Goal: Task Accomplishment & Management: Use online tool/utility

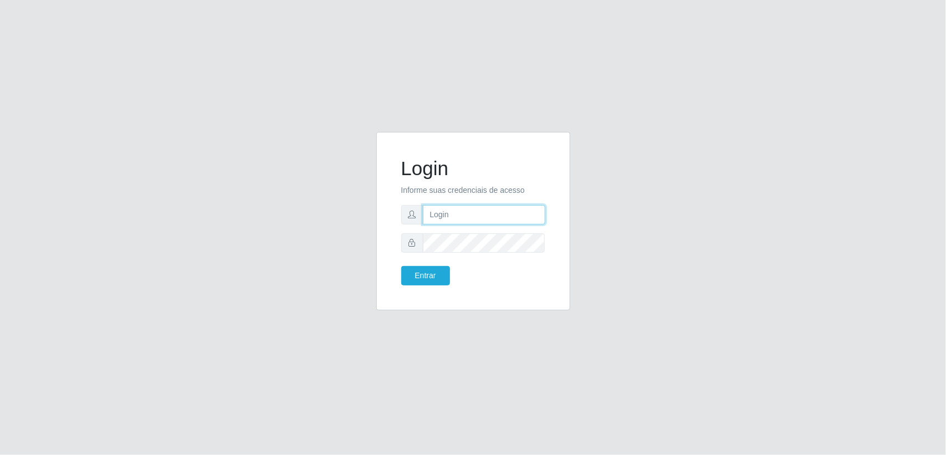
click at [465, 216] on input "text" at bounding box center [484, 214] width 122 height 19
paste input "[EMAIL_ADDRESS][DOMAIN_NAME]"
type input "[EMAIL_ADDRESS][DOMAIN_NAME]"
click at [431, 272] on button "Entrar" at bounding box center [425, 275] width 49 height 19
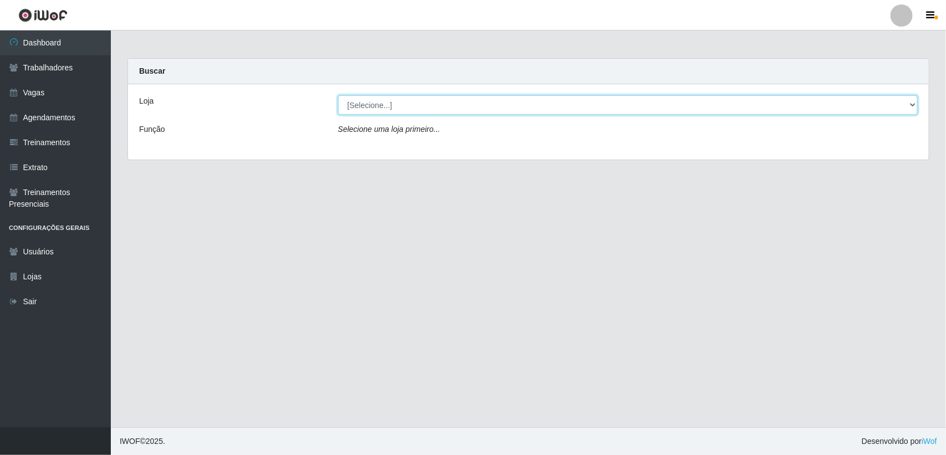
click at [377, 101] on select "[Selecione...] Lemos Supermercado LTDA" at bounding box center [628, 104] width 580 height 19
select select "67"
click at [338, 95] on select "[Selecione...] Lemos Supermercado LTDA" at bounding box center [628, 104] width 580 height 19
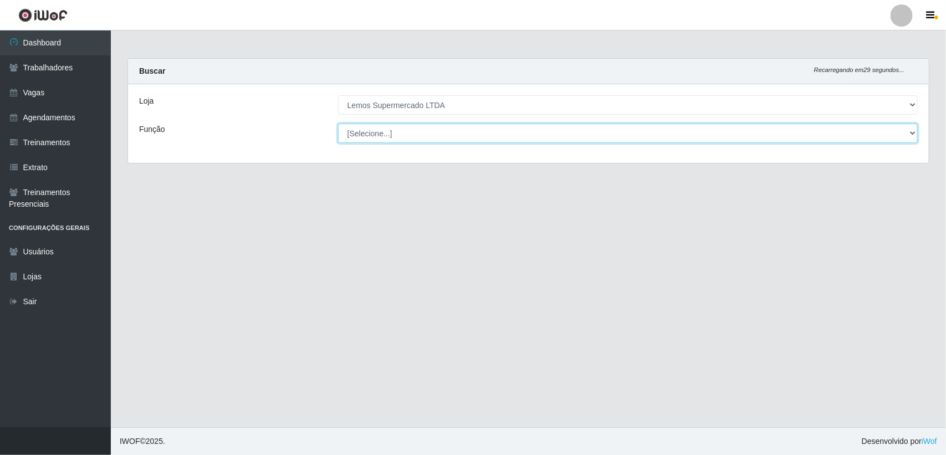
click at [385, 137] on select "[Selecione...] Balconista Carregador e Descarregador de Caminhão Carregador e D…" at bounding box center [628, 133] width 580 height 19
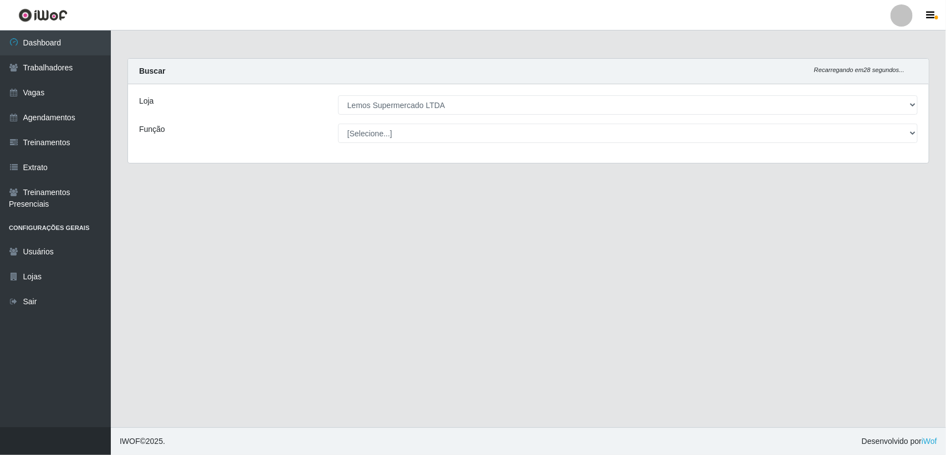
click at [284, 194] on main "Carregando... Buscar Recarregando em 28 segundos... Loja [Selecione...] Lemos S…" at bounding box center [528, 228] width 835 height 397
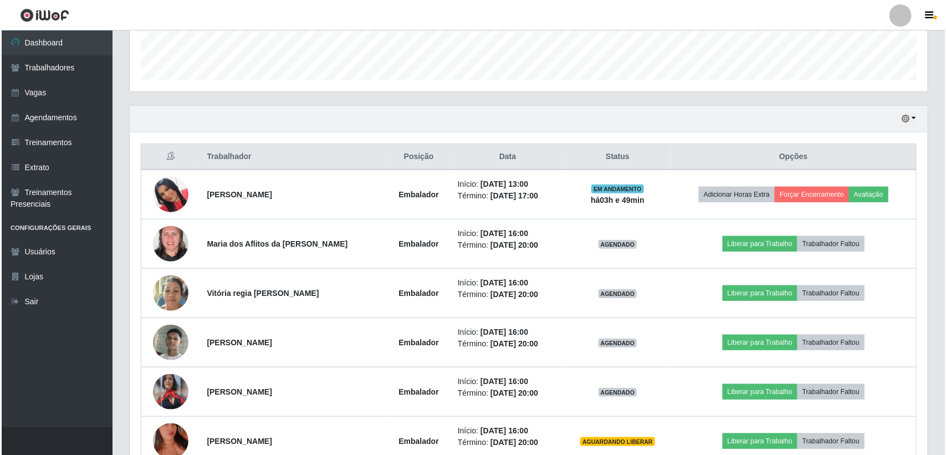
scroll to position [346, 0]
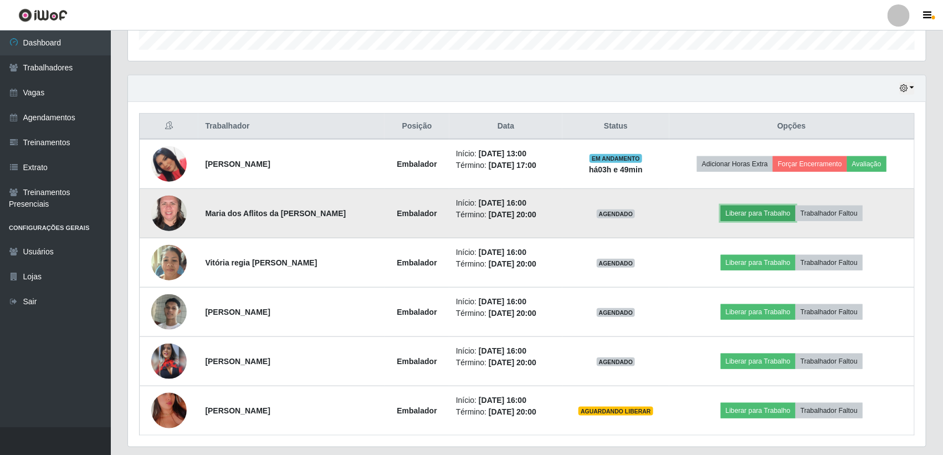
click at [754, 217] on button "Liberar para Trabalho" at bounding box center [758, 214] width 75 height 16
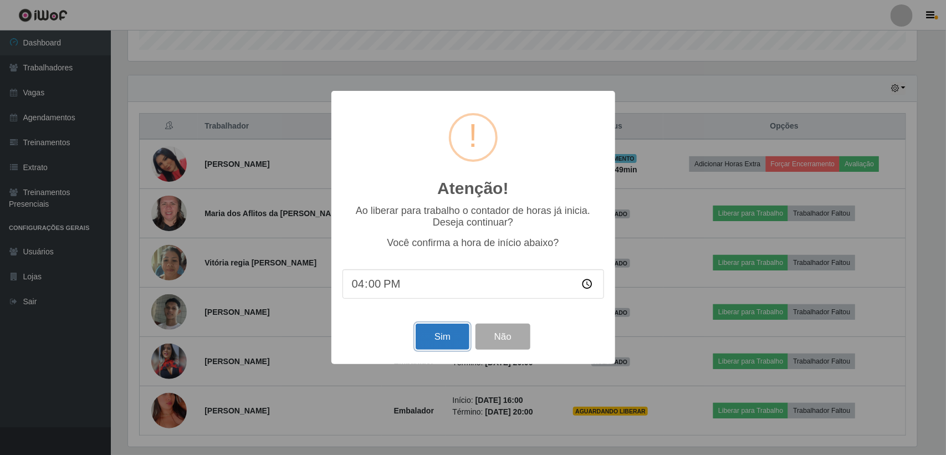
click at [434, 340] on button "Sim" at bounding box center [443, 337] width 54 height 26
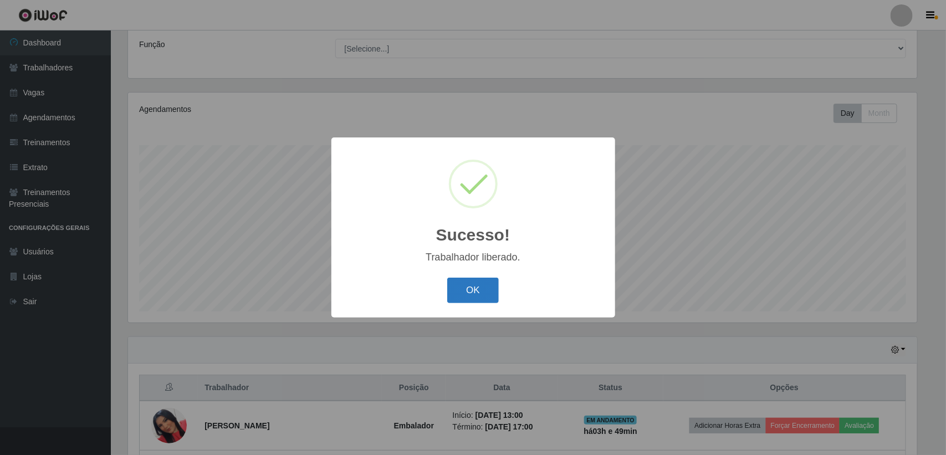
click at [456, 278] on button "OK" at bounding box center [473, 291] width 52 height 26
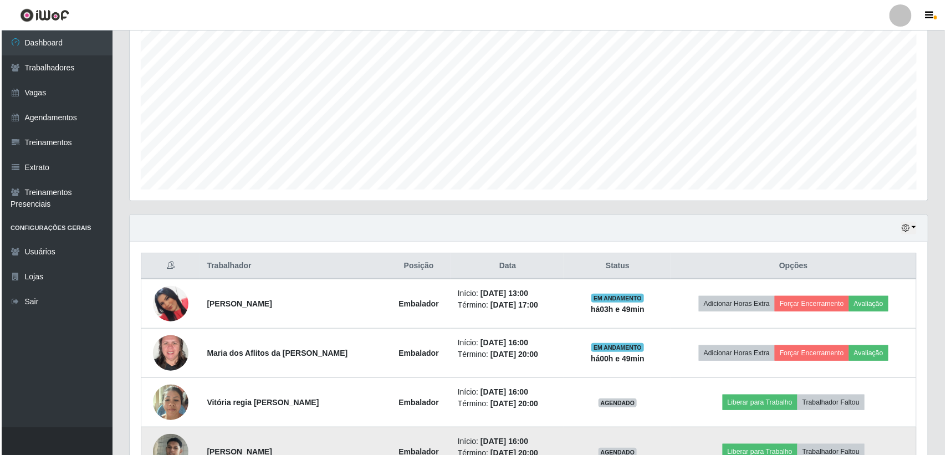
scroll to position [362, 0]
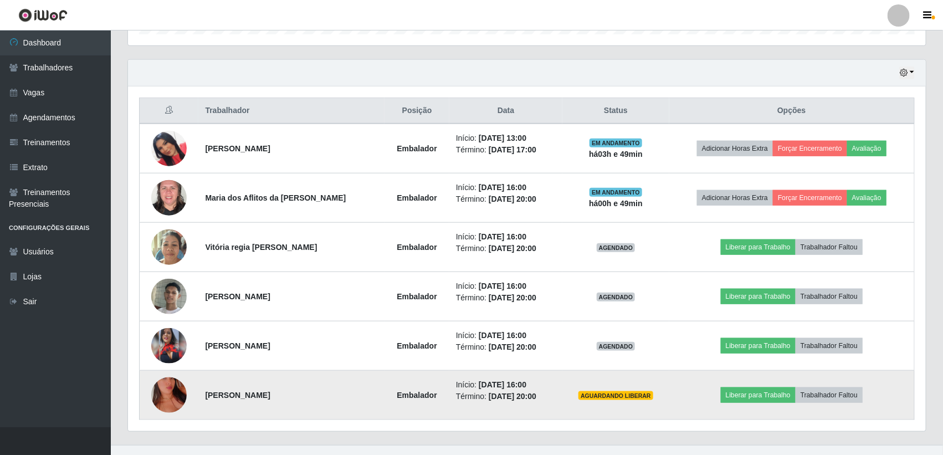
click at [161, 391] on img at bounding box center [168, 394] width 35 height 63
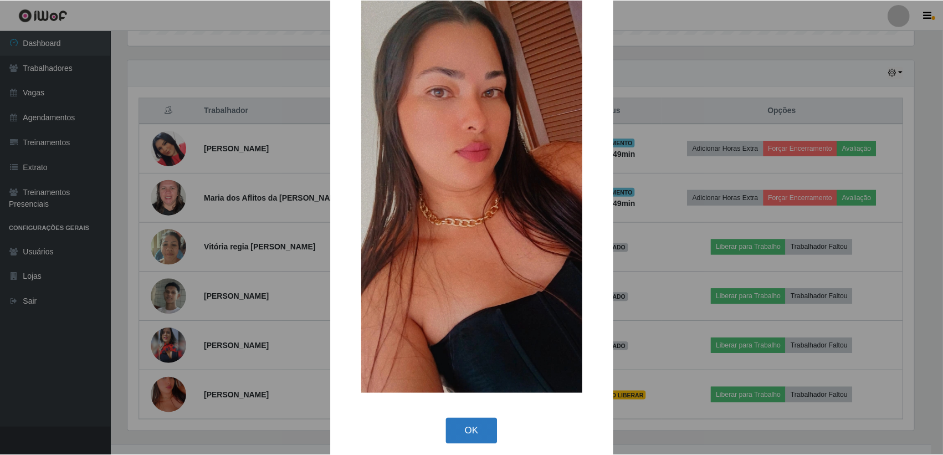
scroll to position [36, 0]
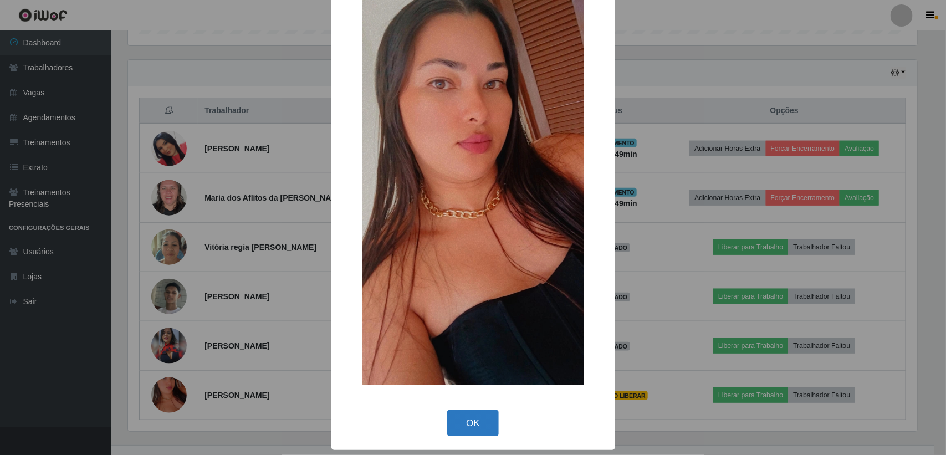
click at [454, 423] on button "OK" at bounding box center [473, 423] width 52 height 26
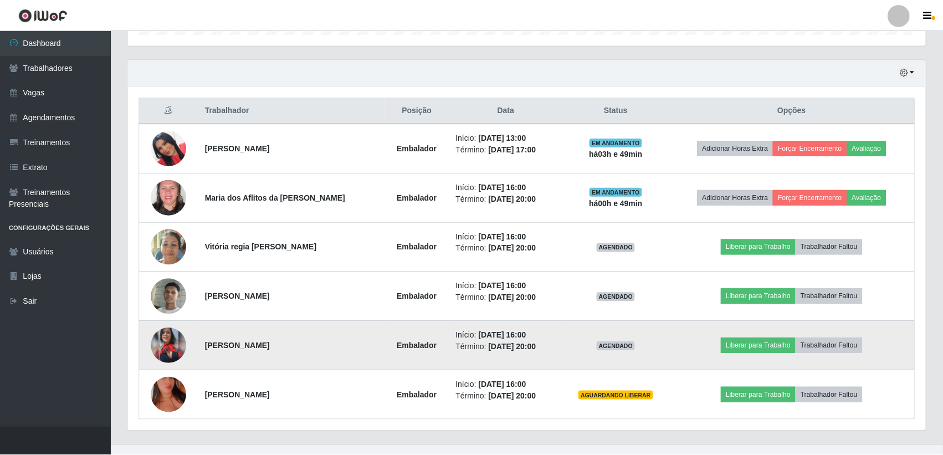
scroll to position [231, 798]
click at [162, 340] on img at bounding box center [168, 345] width 35 height 35
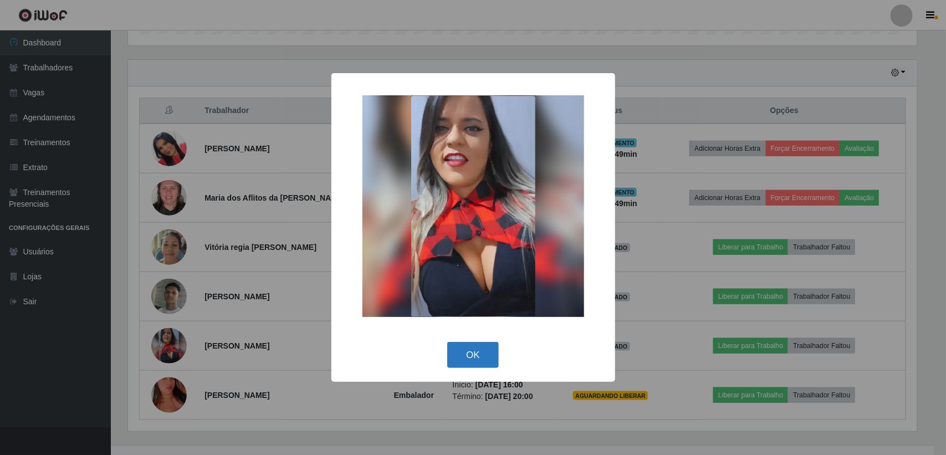
click at [465, 352] on button "OK" at bounding box center [473, 355] width 52 height 26
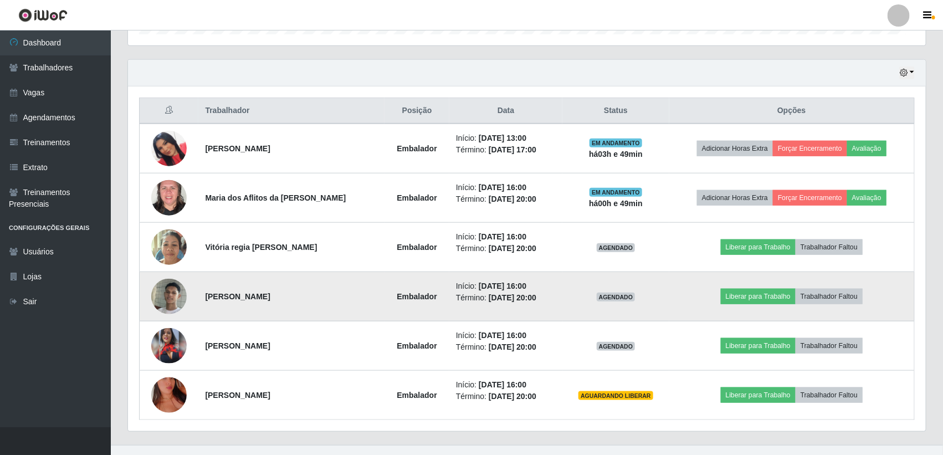
scroll to position [231, 798]
click at [178, 297] on img at bounding box center [168, 297] width 35 height 36
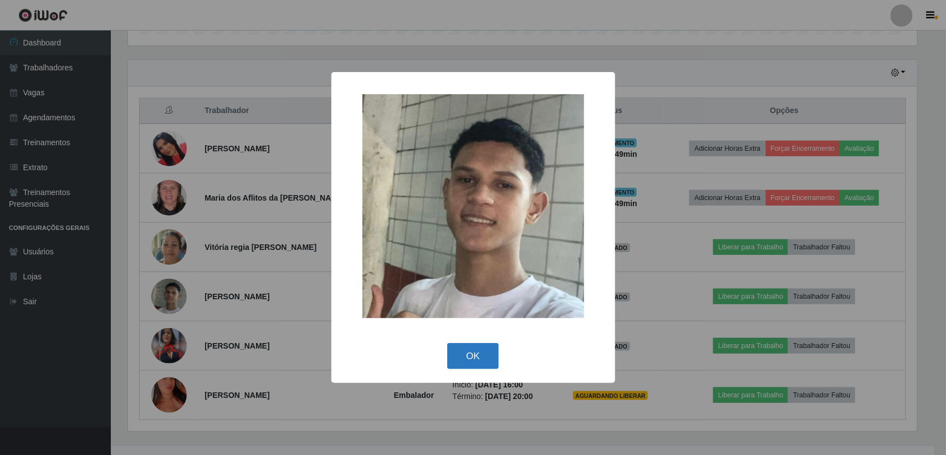
click at [467, 361] on button "OK" at bounding box center [473, 356] width 52 height 26
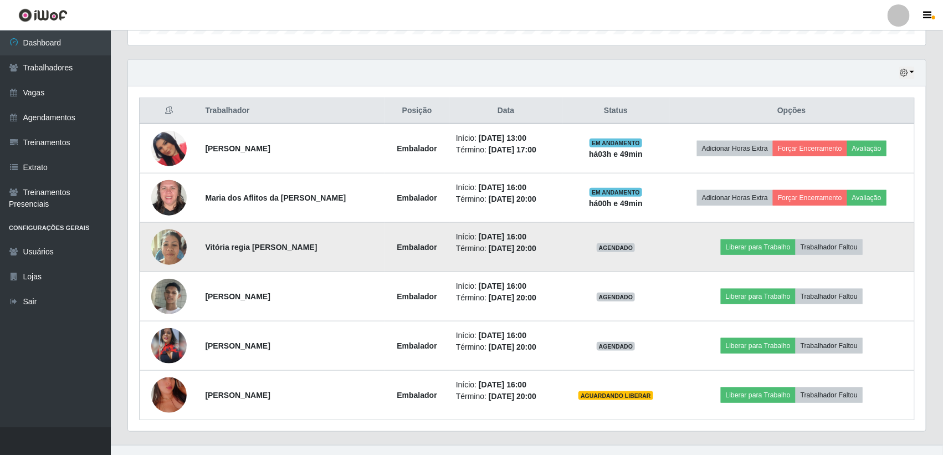
scroll to position [231, 798]
click at [170, 247] on img at bounding box center [168, 246] width 35 height 47
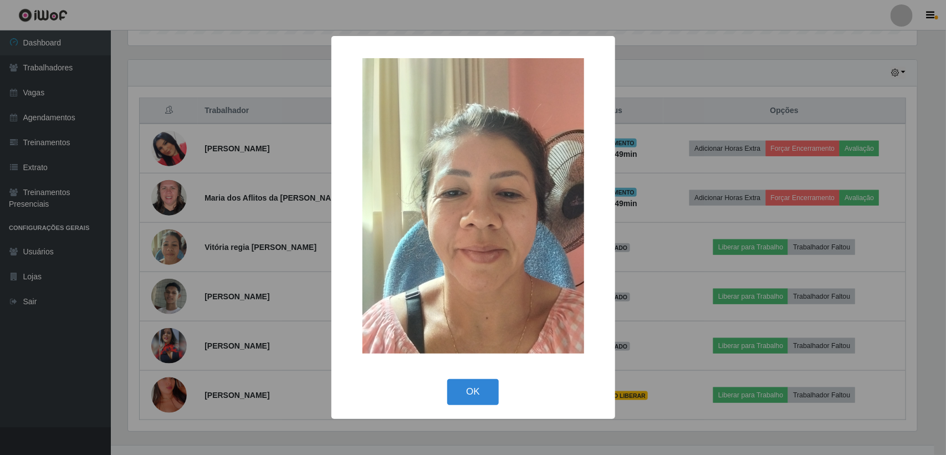
click at [443, 386] on div "OK Cancel" at bounding box center [473, 392] width 262 height 32
click at [472, 379] on button "OK" at bounding box center [473, 392] width 52 height 26
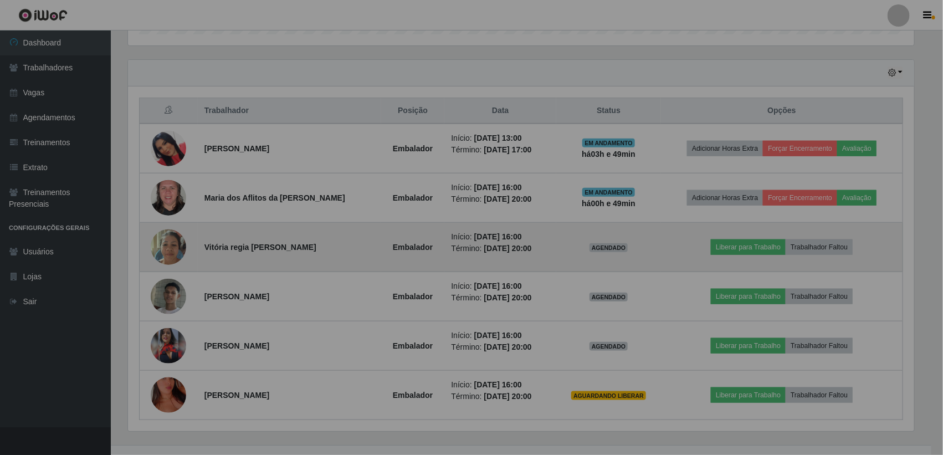
scroll to position [0, 0]
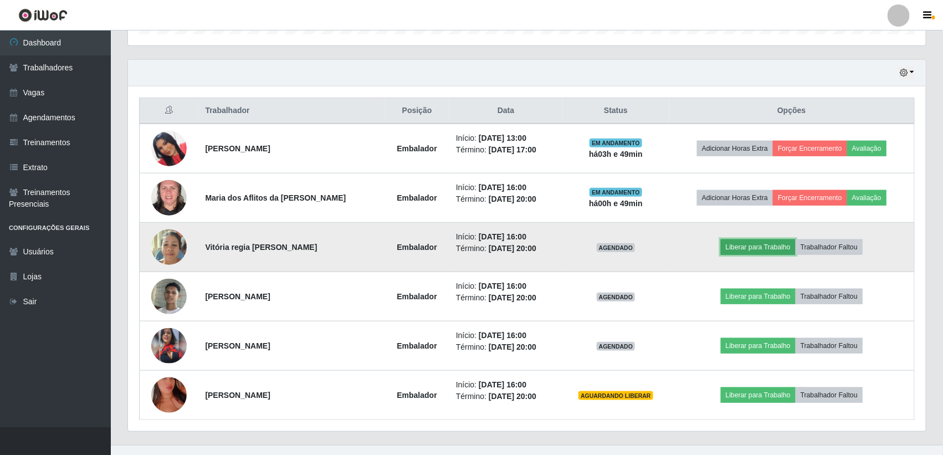
click at [746, 239] on button "Liberar para Trabalho" at bounding box center [758, 247] width 75 height 16
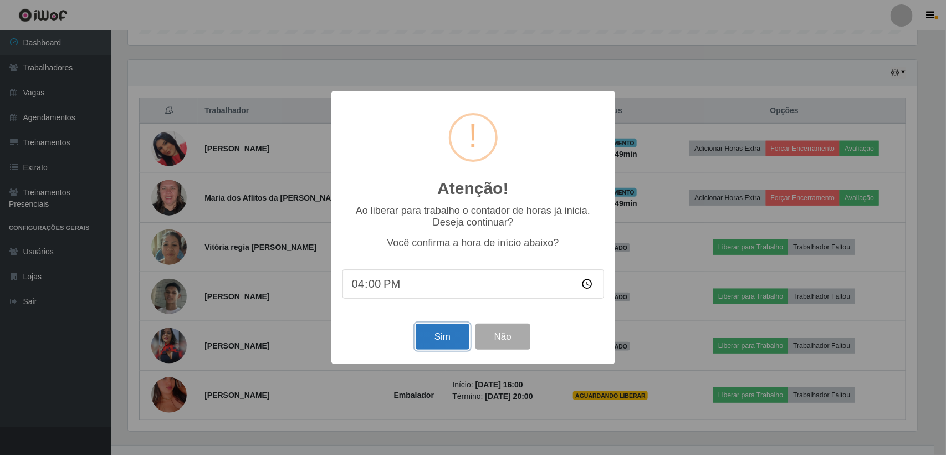
click at [441, 333] on button "Sim" at bounding box center [443, 337] width 54 height 26
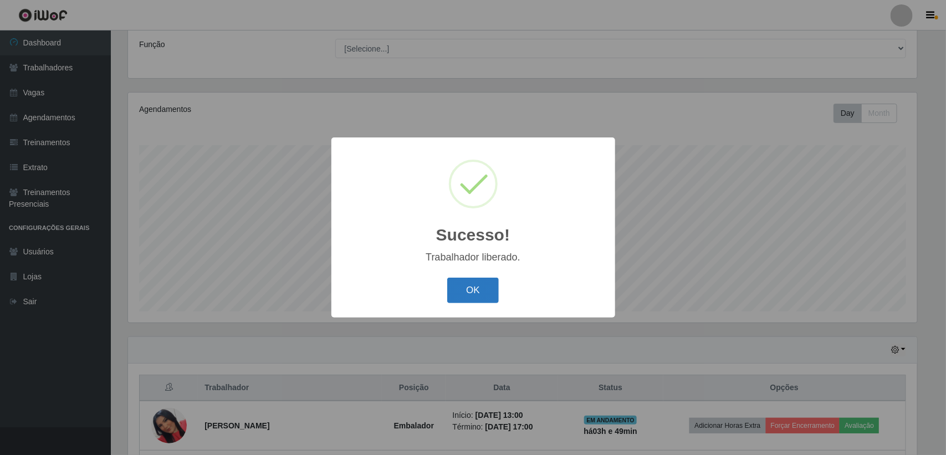
drag, startPoint x: 475, startPoint y: 285, endPoint x: 607, endPoint y: 297, distance: 131.8
click at [475, 284] on button "OK" at bounding box center [473, 291] width 52 height 26
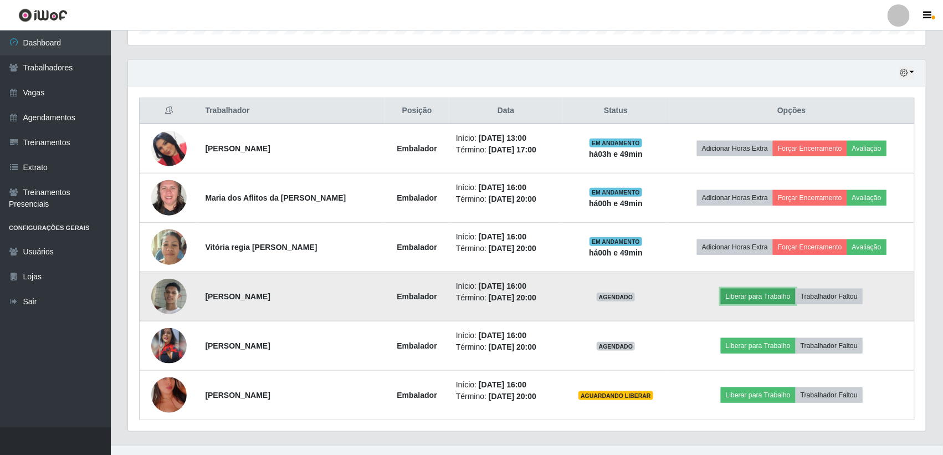
click at [741, 298] on button "Liberar para Trabalho" at bounding box center [758, 297] width 75 height 16
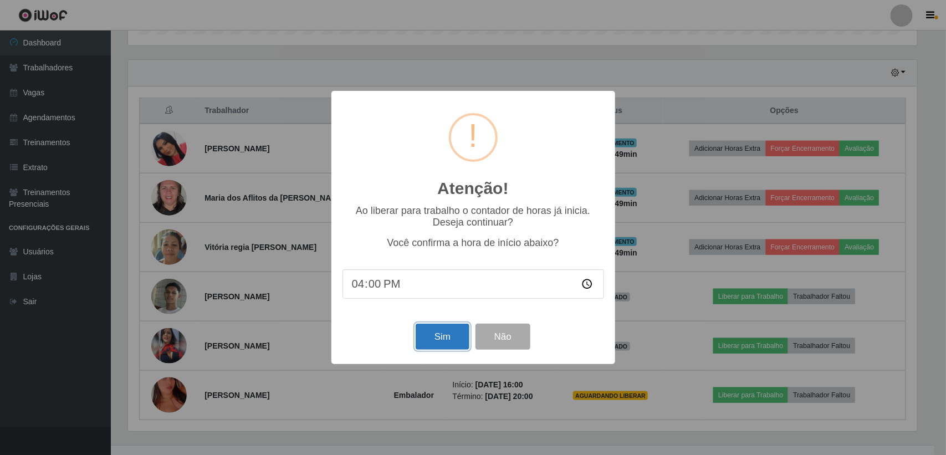
click at [427, 341] on button "Sim" at bounding box center [443, 337] width 54 height 26
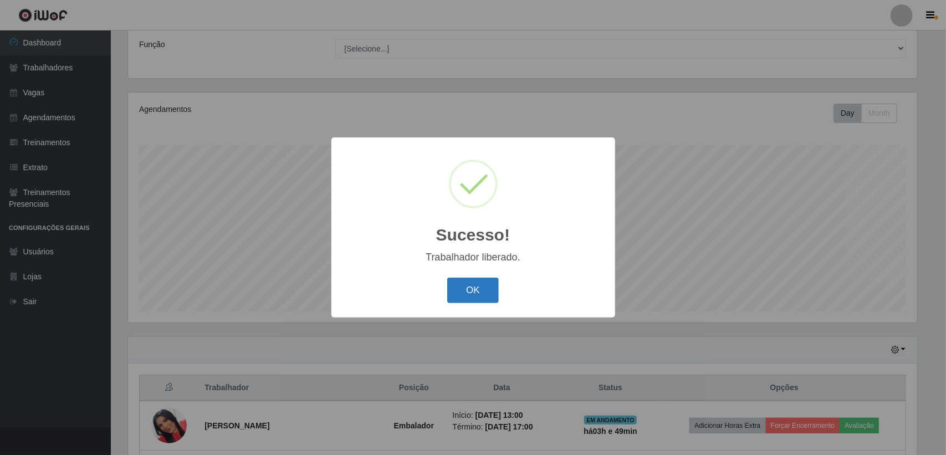
click at [466, 294] on button "OK" at bounding box center [473, 291] width 52 height 26
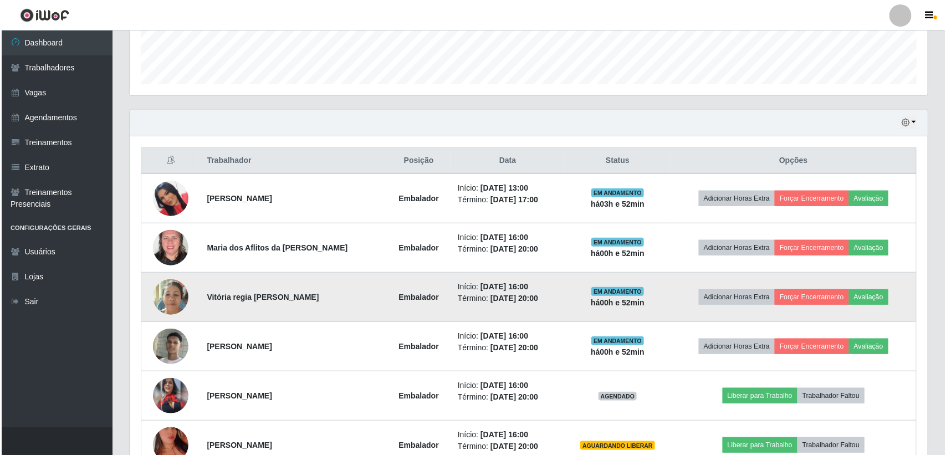
scroll to position [381, 0]
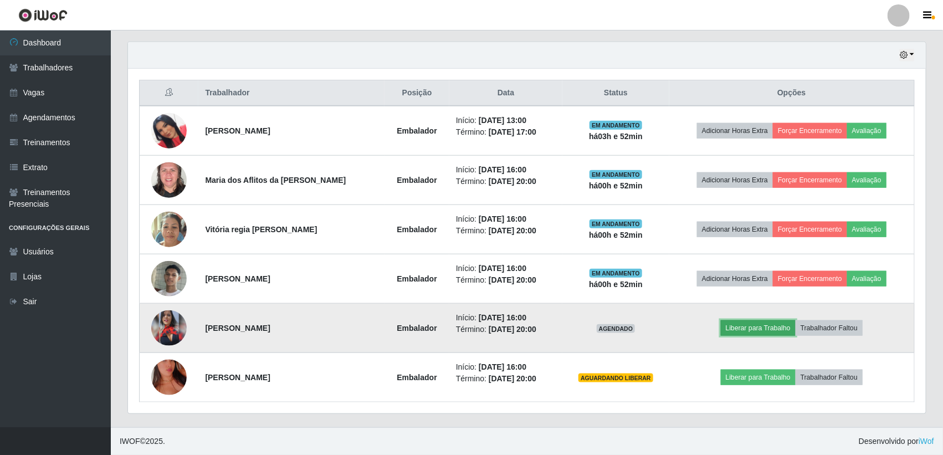
click at [744, 327] on button "Liberar para Trabalho" at bounding box center [758, 328] width 75 height 16
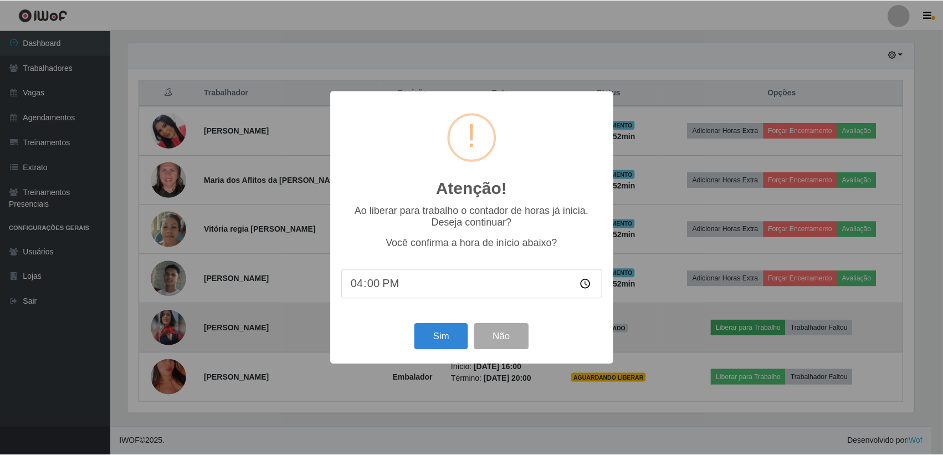
scroll to position [231, 788]
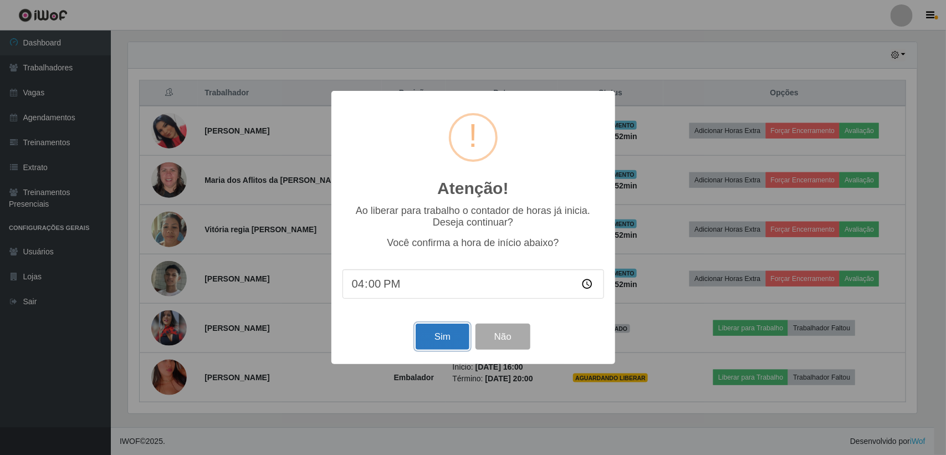
click at [441, 339] on button "Sim" at bounding box center [443, 337] width 54 height 26
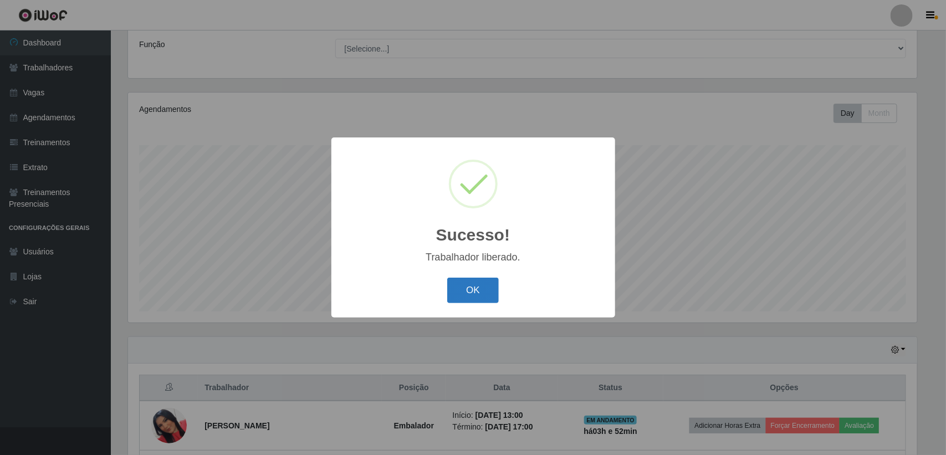
click at [472, 287] on button "OK" at bounding box center [473, 291] width 52 height 26
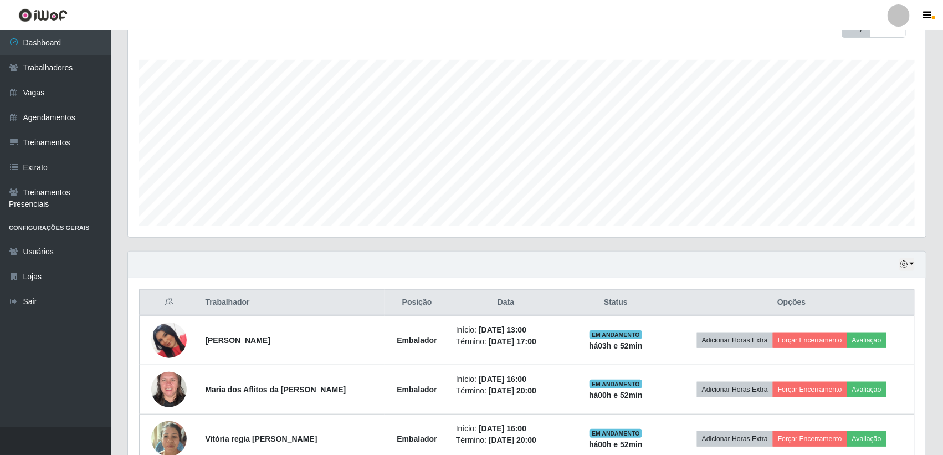
scroll to position [231, 798]
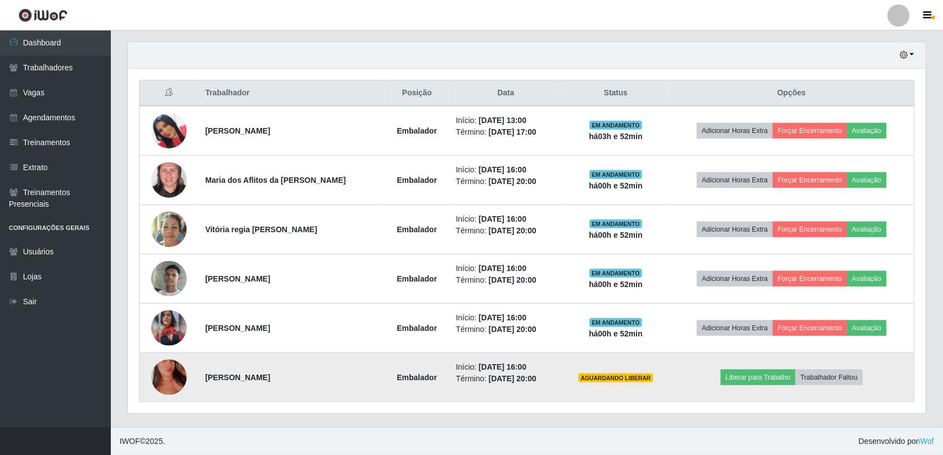
click at [170, 375] on img at bounding box center [168, 377] width 35 height 63
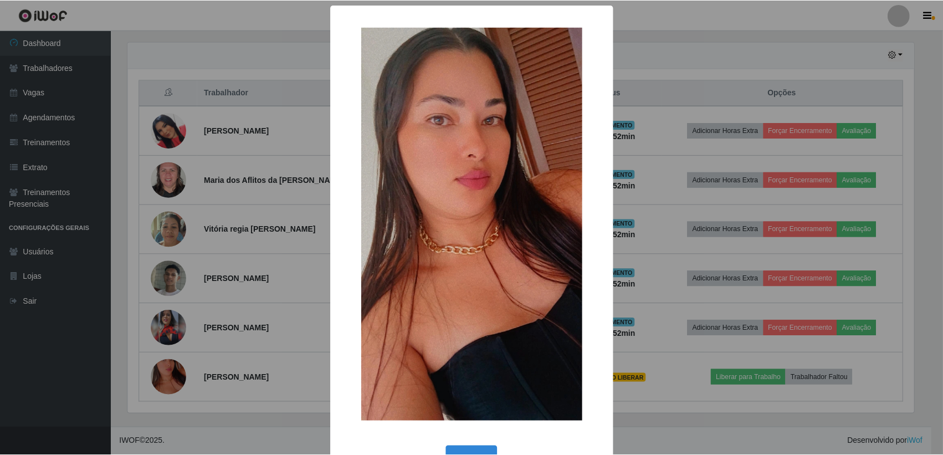
scroll to position [36, 0]
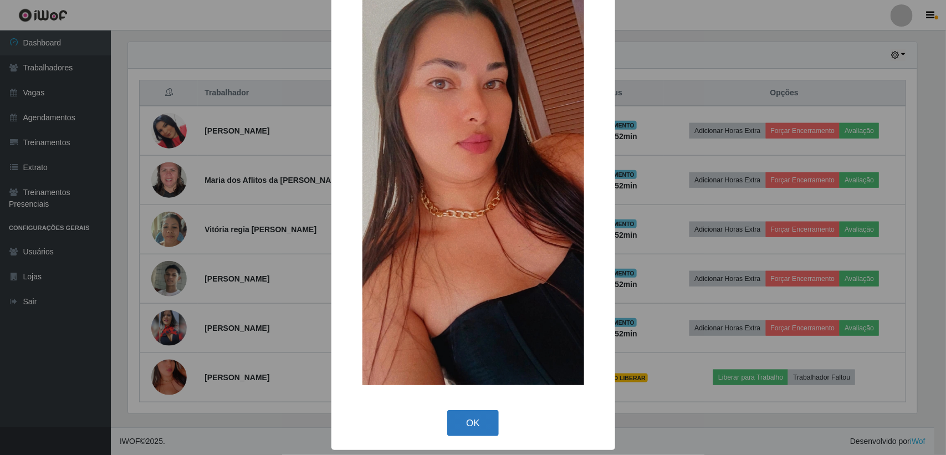
click at [465, 422] on button "OK" at bounding box center [473, 423] width 52 height 26
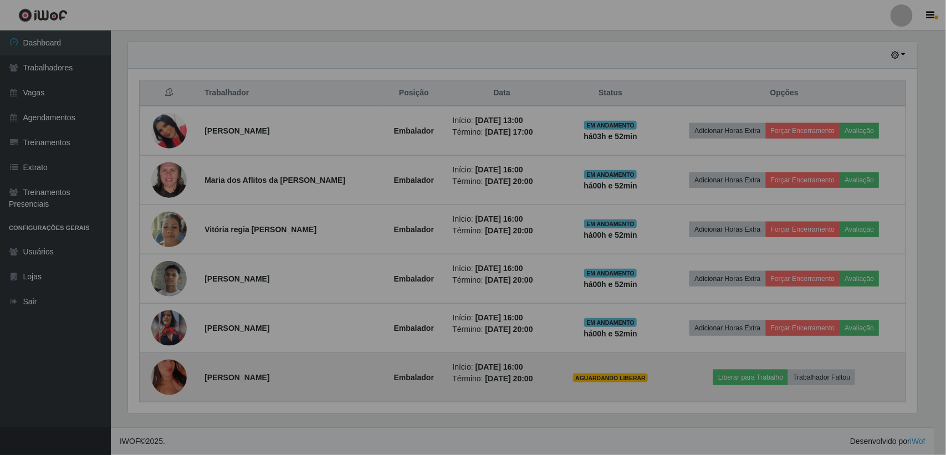
scroll to position [231, 798]
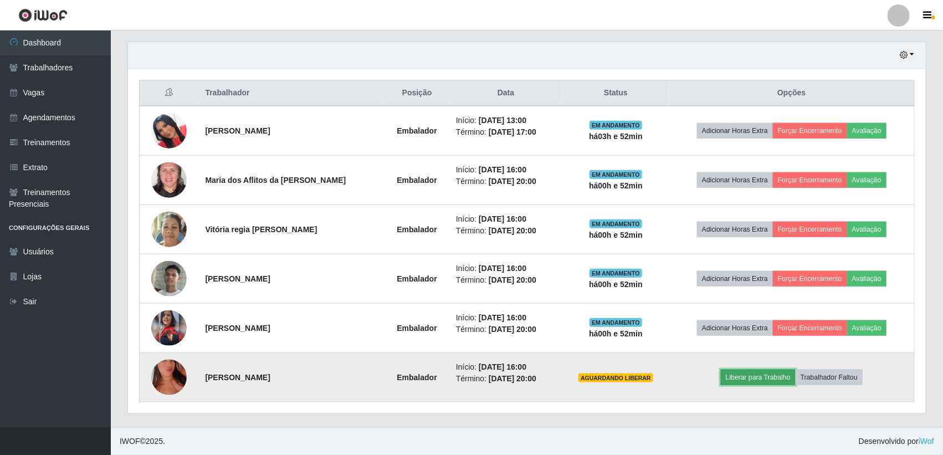
click at [760, 373] on button "Liberar para Trabalho" at bounding box center [758, 378] width 75 height 16
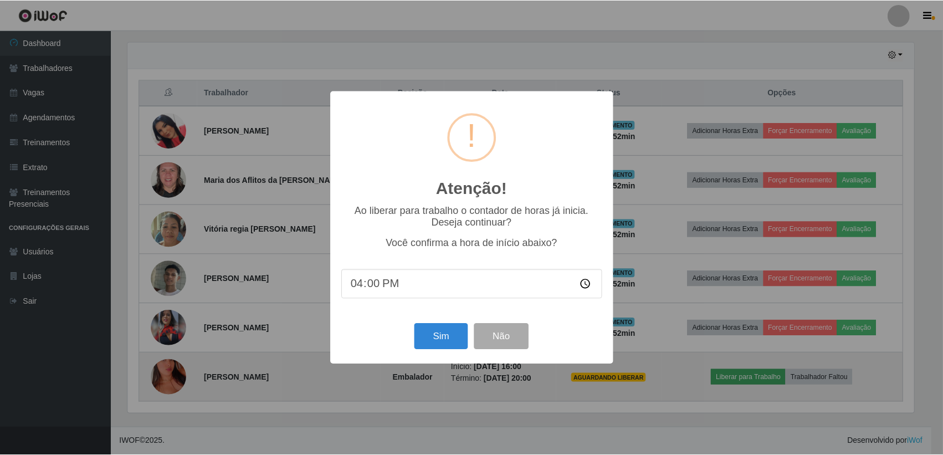
scroll to position [231, 788]
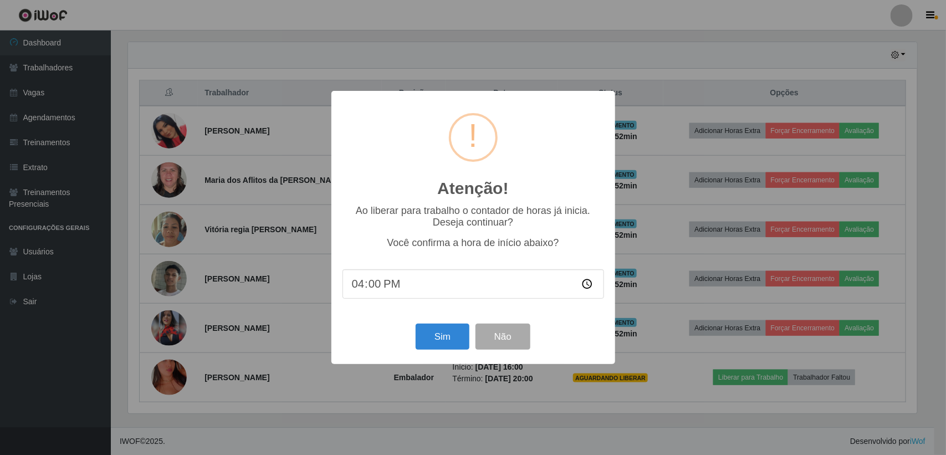
click at [420, 326] on div "Sim Não" at bounding box center [473, 337] width 262 height 32
click at [439, 333] on button "Sim" at bounding box center [443, 337] width 54 height 26
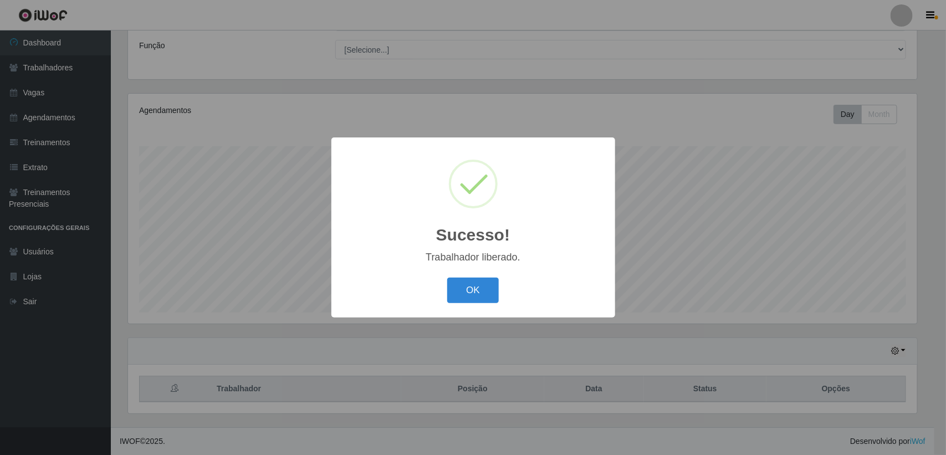
click at [166, 319] on div "Sucesso! × Trabalhador liberado. OK Cancel" at bounding box center [473, 227] width 946 height 455
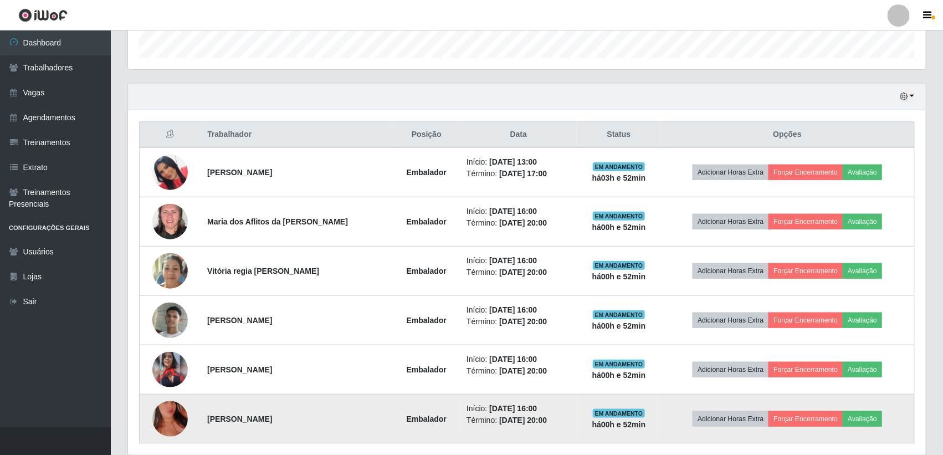
scroll to position [381, 0]
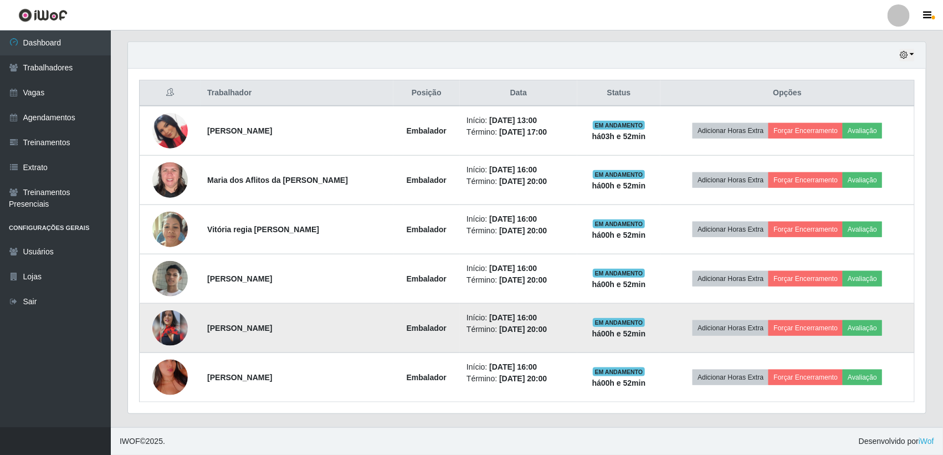
click at [169, 317] on img at bounding box center [169, 327] width 35 height 35
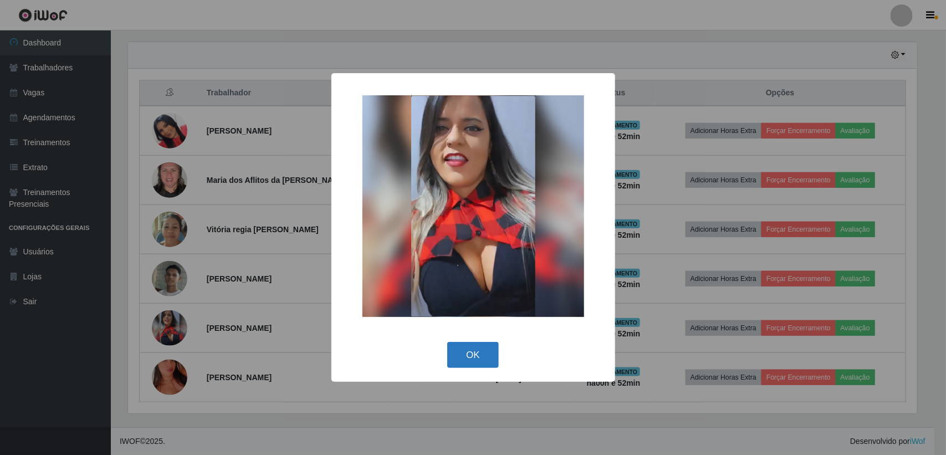
click at [464, 352] on button "OK" at bounding box center [473, 355] width 52 height 26
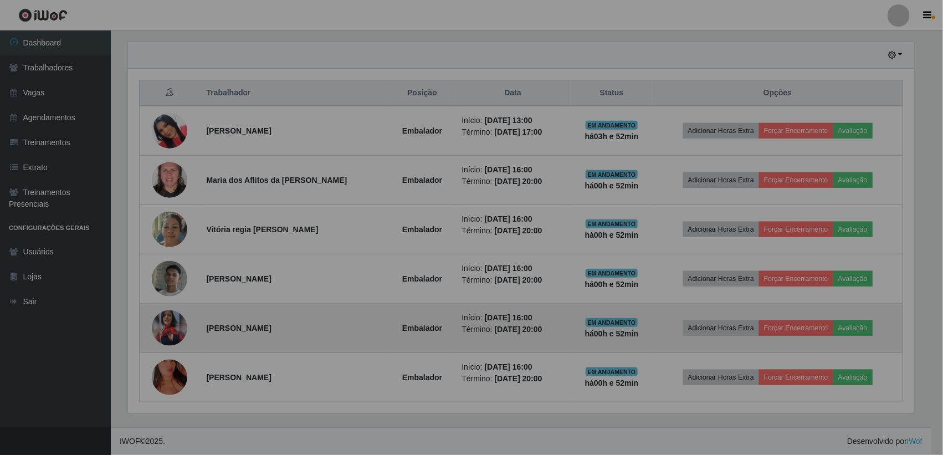
scroll to position [231, 798]
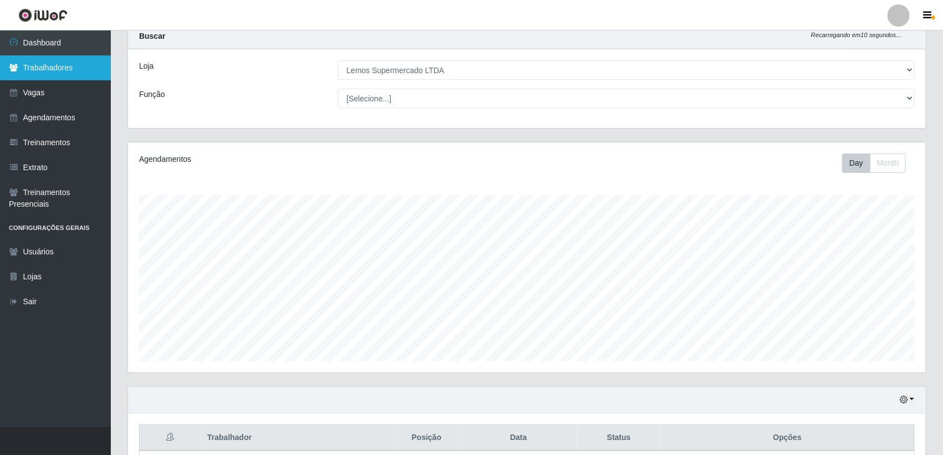
click at [80, 73] on link "Trabalhadores" at bounding box center [55, 67] width 111 height 25
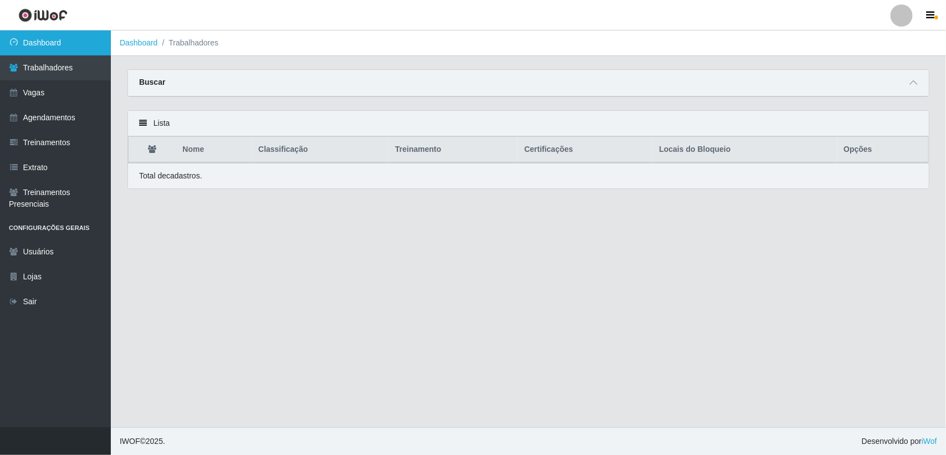
click at [68, 34] on link "Dashboard" at bounding box center [55, 42] width 111 height 25
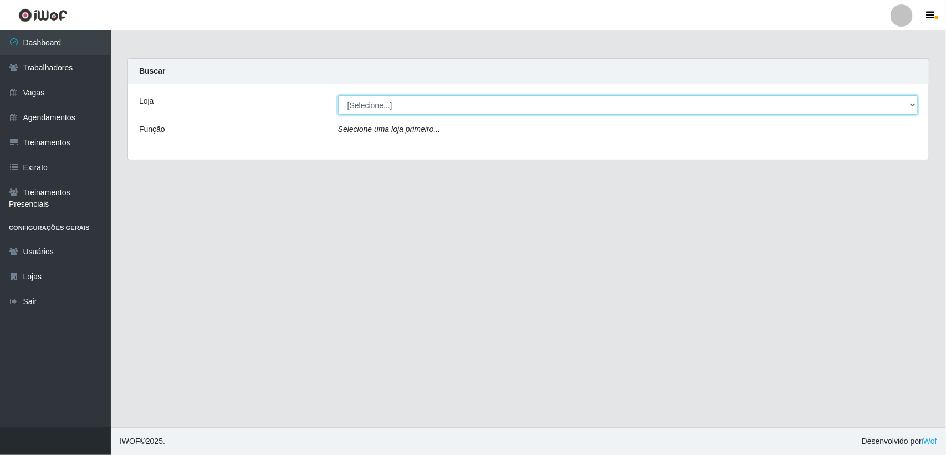
click at [392, 108] on select "[Selecione...] Lemos Supermercado LTDA" at bounding box center [628, 104] width 580 height 19
select select "67"
click at [338, 95] on select "[Selecione...] Lemos Supermercado LTDA" at bounding box center [628, 104] width 580 height 19
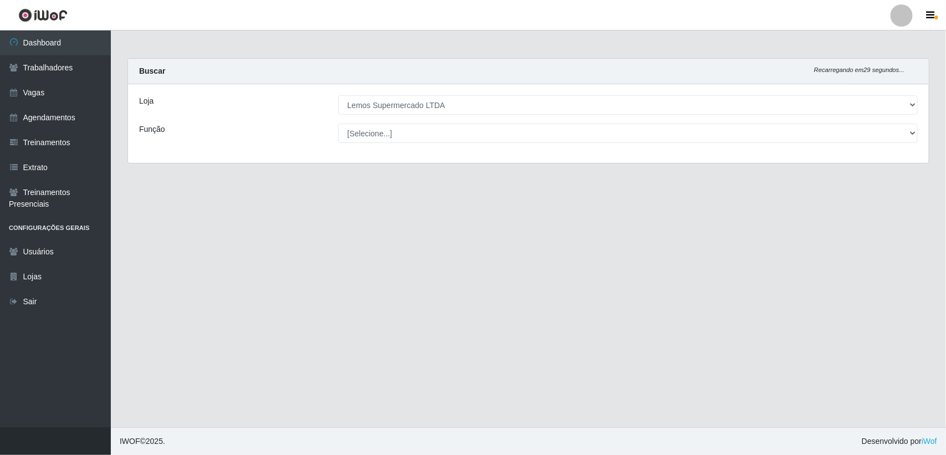
click at [216, 206] on main "Carregando... Buscar Recarregando em 29 segundos... Loja [Selecione...] Lemos S…" at bounding box center [528, 228] width 835 height 397
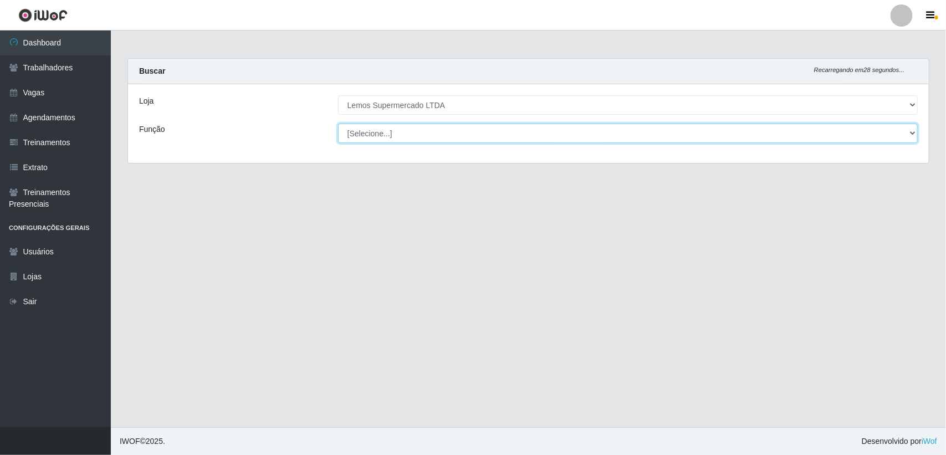
click at [366, 134] on select "[Selecione...] Balconista Carregador e Descarregador de Caminhão Carregador e D…" at bounding box center [628, 133] width 580 height 19
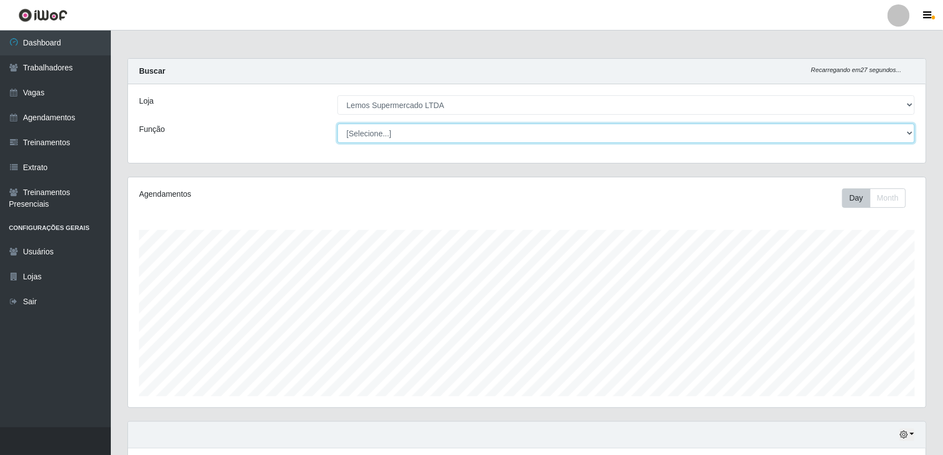
scroll to position [231, 798]
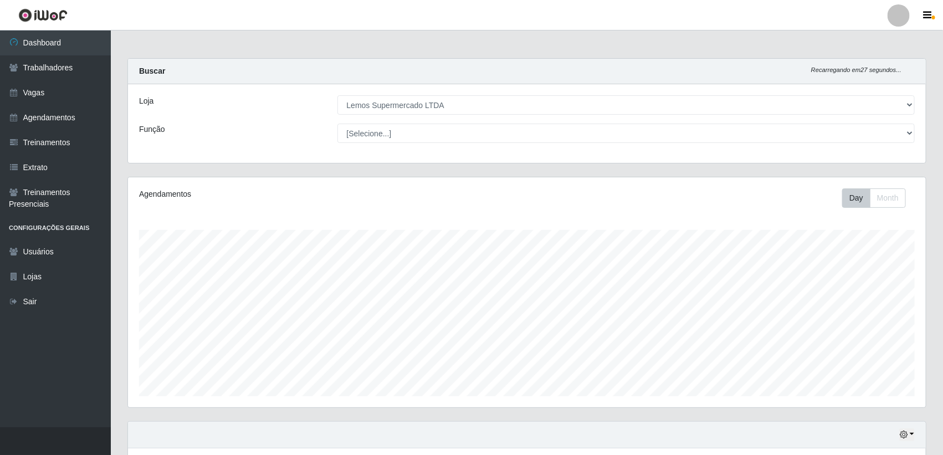
click at [223, 182] on div "Agendamentos Day Month" at bounding box center [527, 292] width 798 height 230
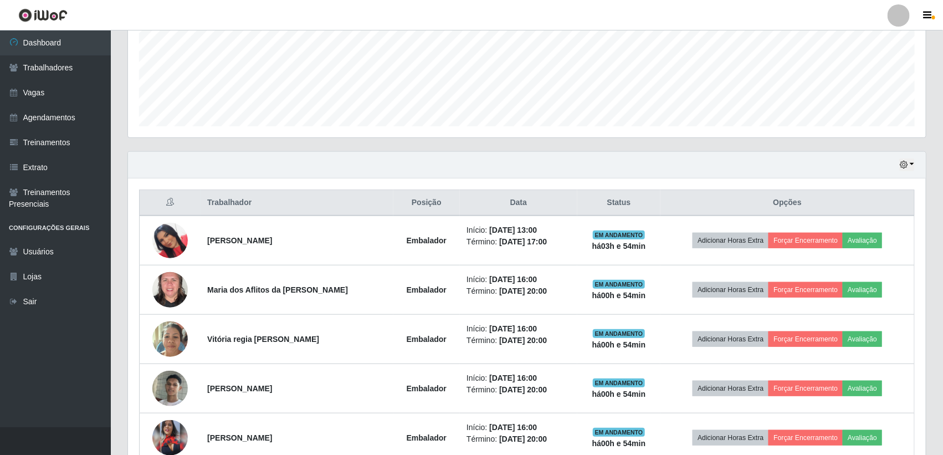
scroll to position [381, 0]
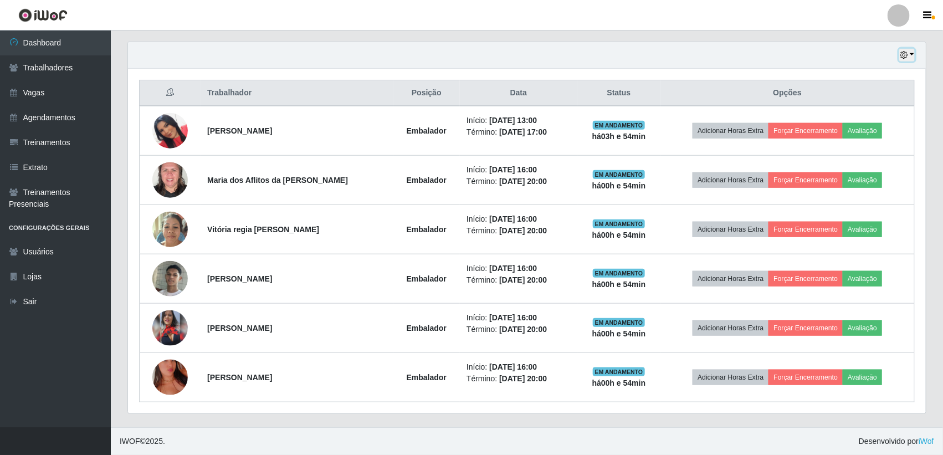
click at [906, 51] on icon "button" at bounding box center [904, 55] width 8 height 8
click at [880, 103] on button "1 dia" at bounding box center [870, 98] width 88 height 23
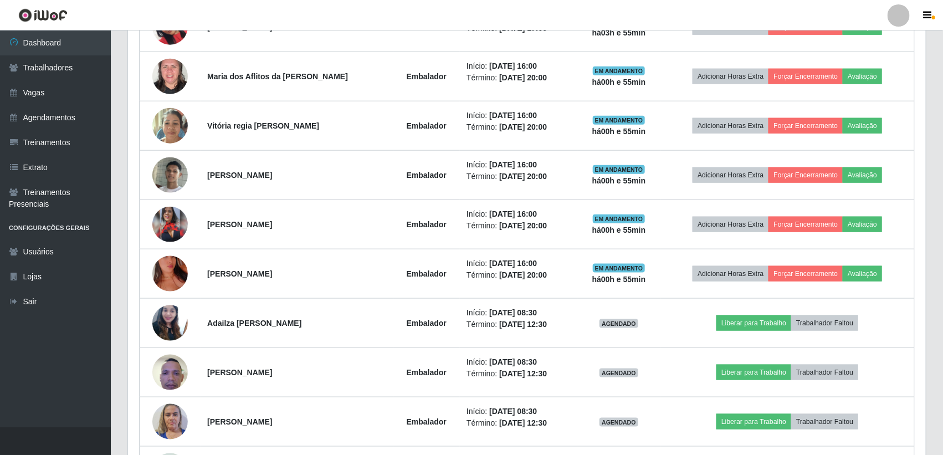
scroll to position [579, 0]
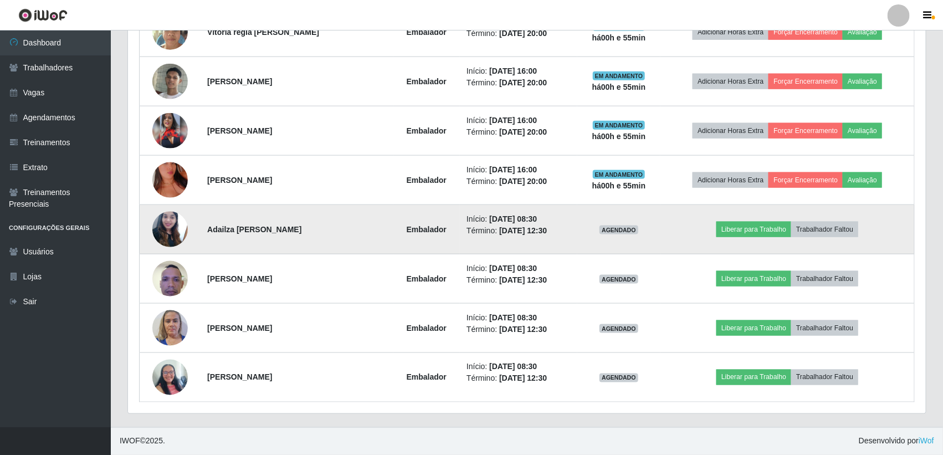
click at [175, 225] on img at bounding box center [169, 229] width 35 height 47
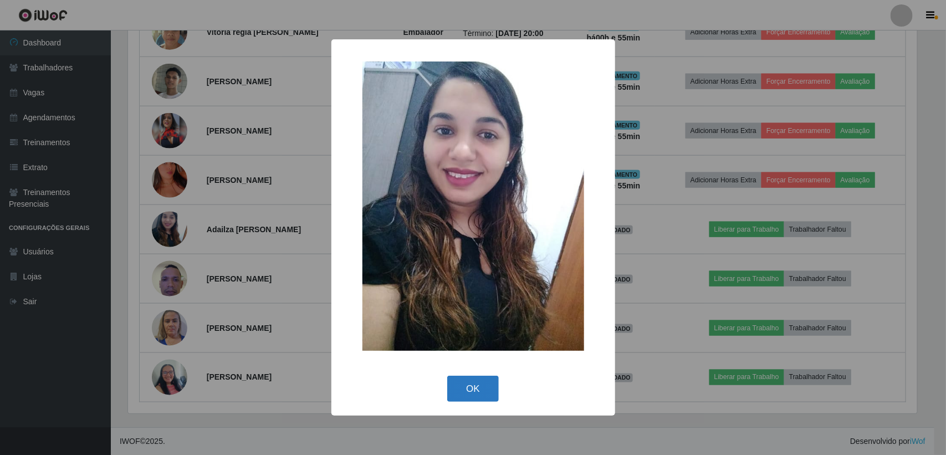
drag, startPoint x: 489, startPoint y: 386, endPoint x: 389, endPoint y: 375, distance: 100.4
click at [482, 384] on button "OK" at bounding box center [473, 389] width 52 height 26
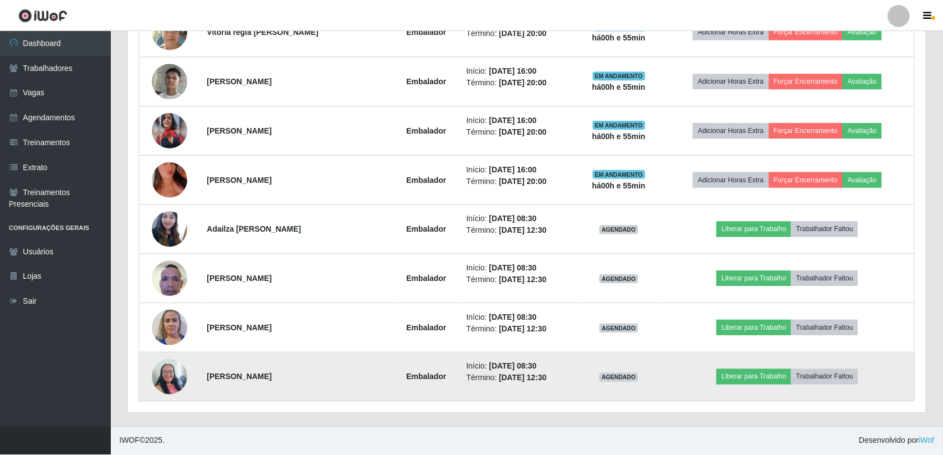
scroll to position [231, 798]
click at [158, 374] on img at bounding box center [169, 377] width 35 height 47
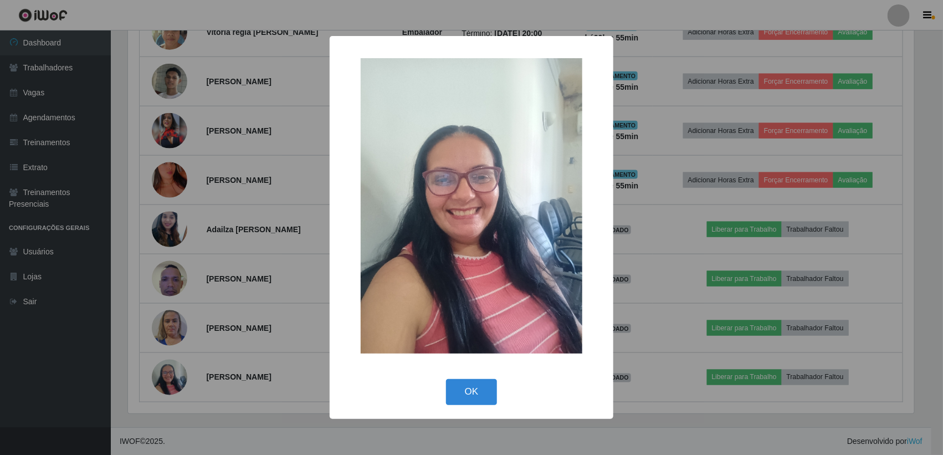
scroll to position [231, 788]
click at [483, 392] on button "OK" at bounding box center [473, 392] width 52 height 26
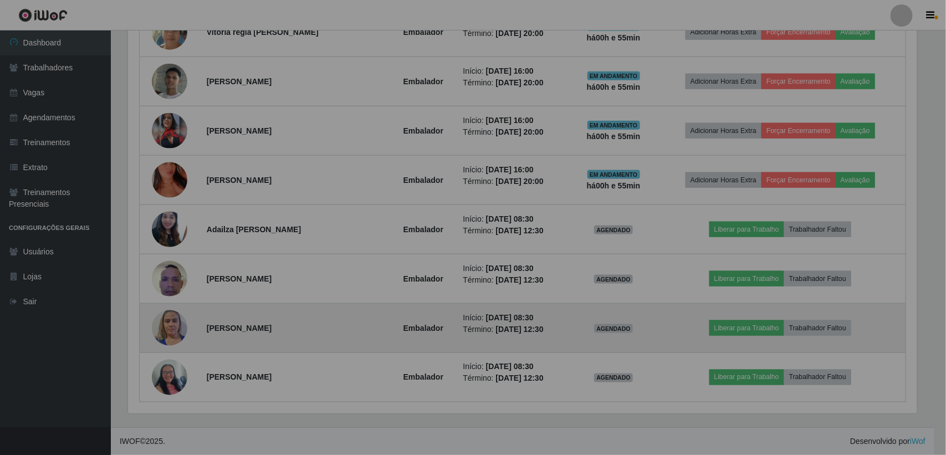
scroll to position [231, 798]
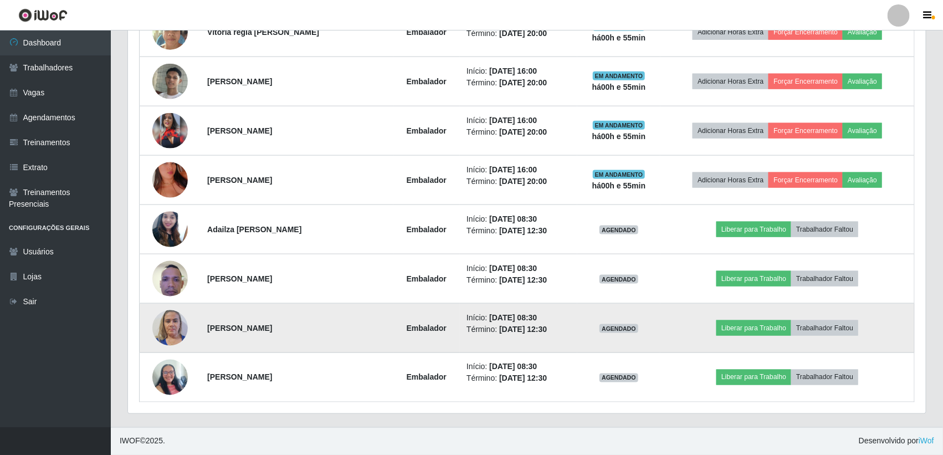
click at [171, 321] on img at bounding box center [169, 327] width 35 height 47
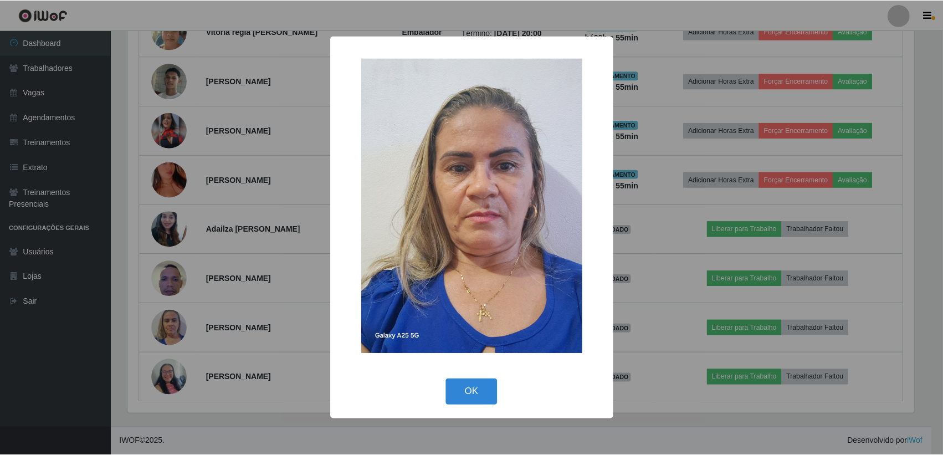
scroll to position [231, 788]
click at [464, 374] on div "× OK Cancel" at bounding box center [473, 227] width 284 height 383
click at [464, 385] on button "OK" at bounding box center [473, 392] width 52 height 26
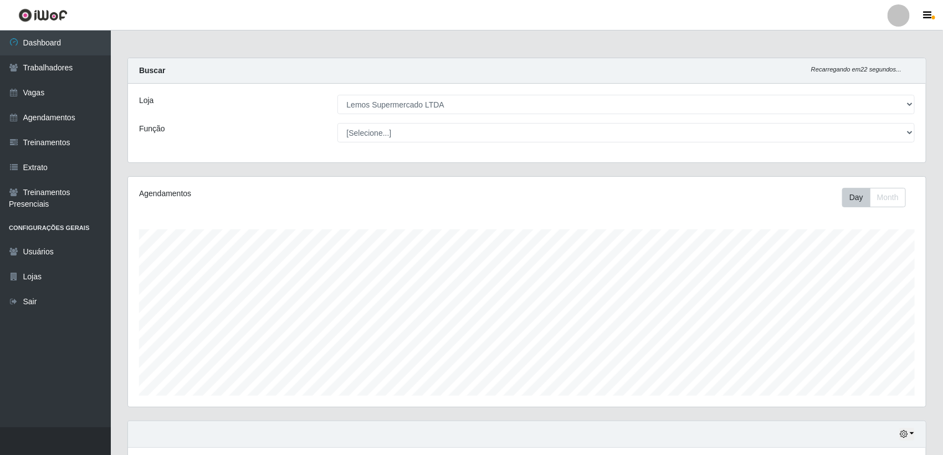
scroll to position [0, 0]
